Goal: Transaction & Acquisition: Purchase product/service

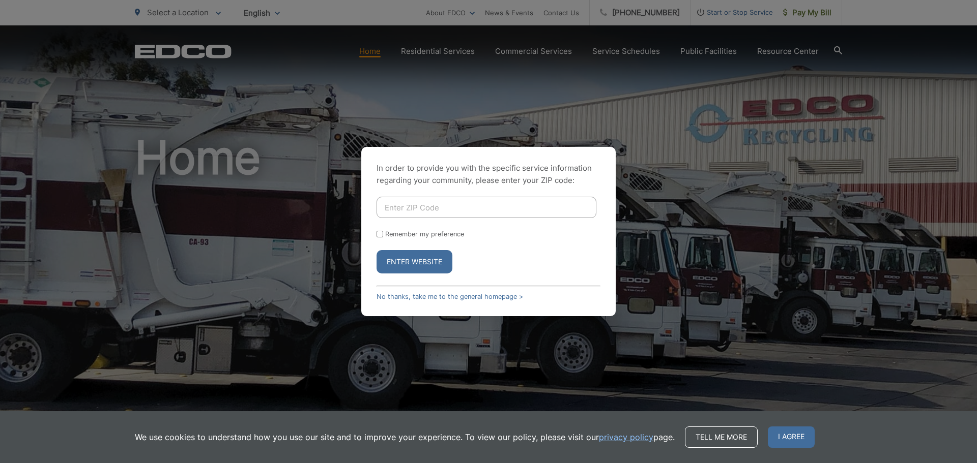
click at [411, 209] on input "Enter ZIP Code" at bounding box center [486, 207] width 220 height 21
type input "92082"
click at [376, 250] on button "Enter Website" at bounding box center [414, 261] width 76 height 23
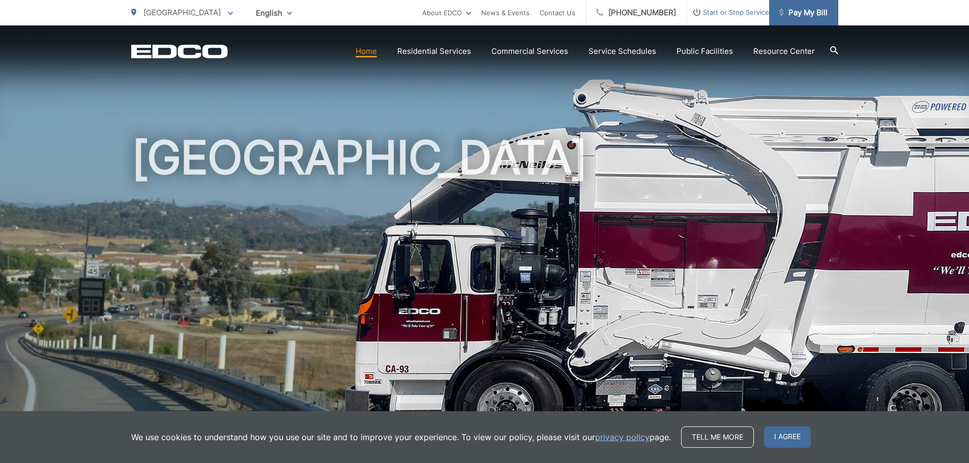
click at [817, 16] on span "Pay My Bill" at bounding box center [803, 13] width 48 height 12
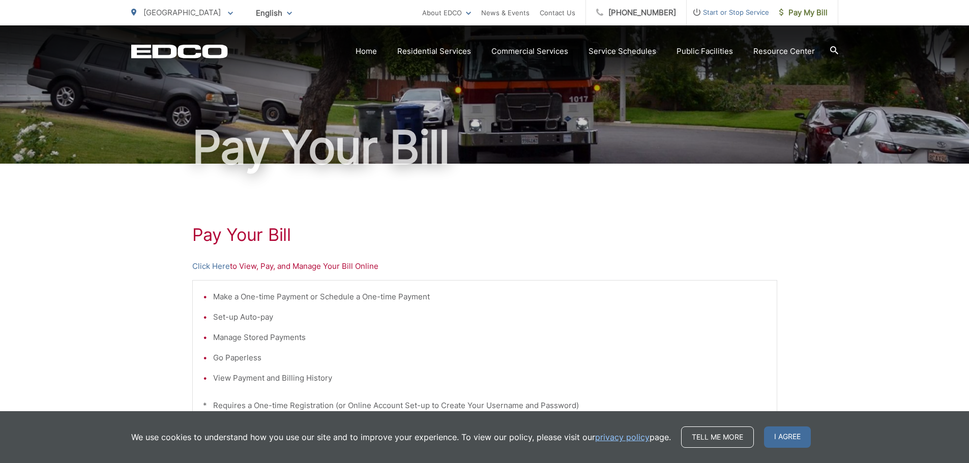
scroll to position [51, 0]
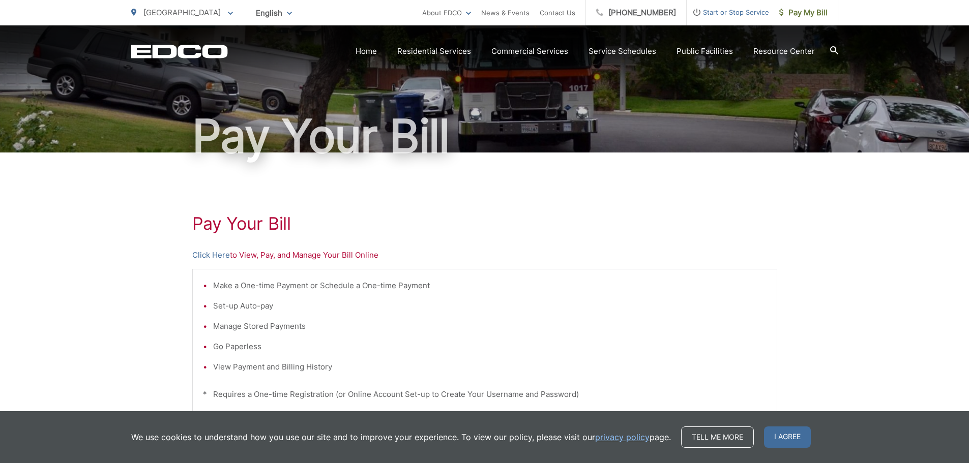
click at [257, 257] on p "Click Here to View, Pay, and Manage Your Bill Online" at bounding box center [484, 255] width 585 height 12
click at [223, 256] on link "Click Here" at bounding box center [211, 255] width 38 height 12
